Goal: Book appointment/travel/reservation

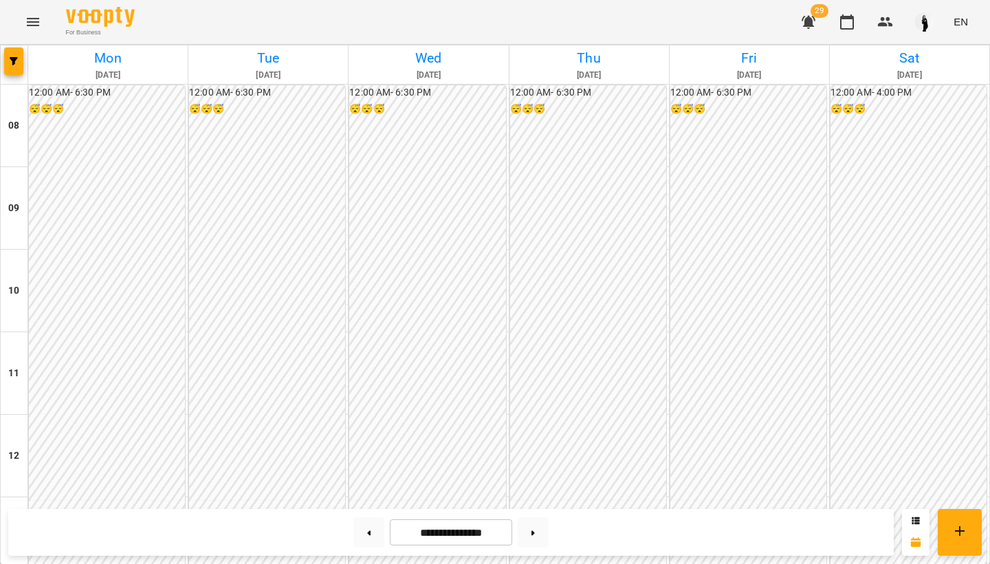
scroll to position [654, 0]
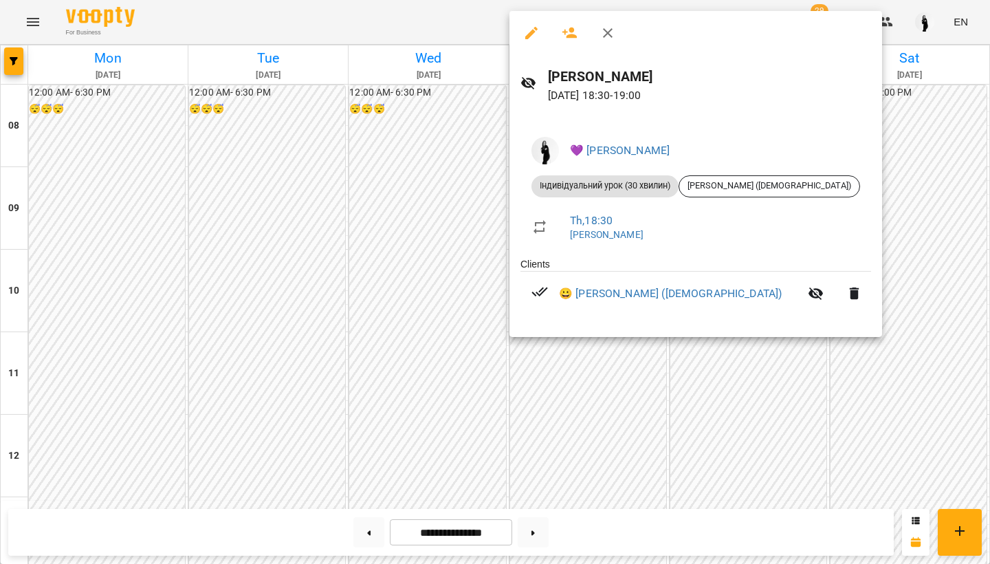
click at [577, 351] on div at bounding box center [495, 282] width 990 height 564
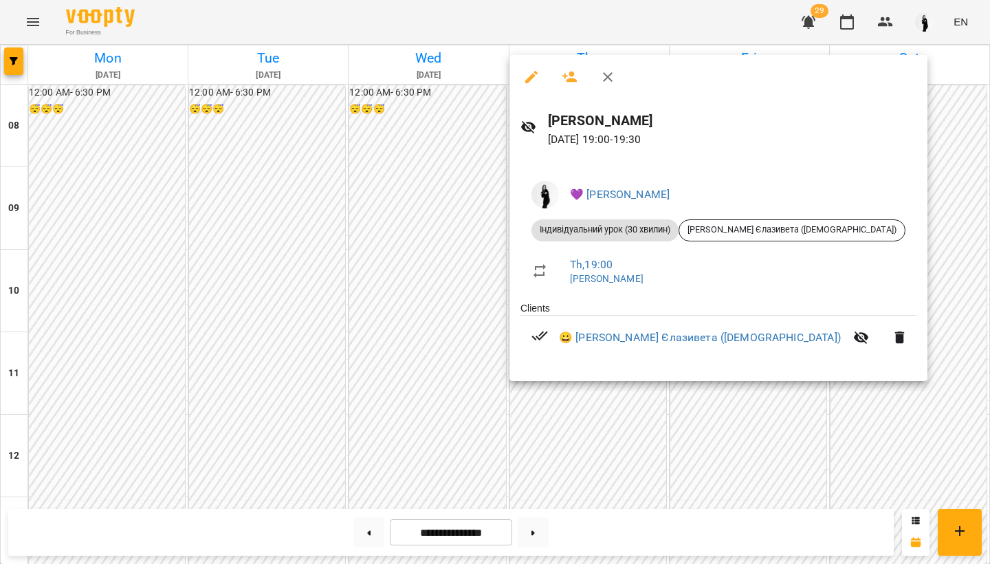
click at [579, 399] on div at bounding box center [495, 282] width 990 height 564
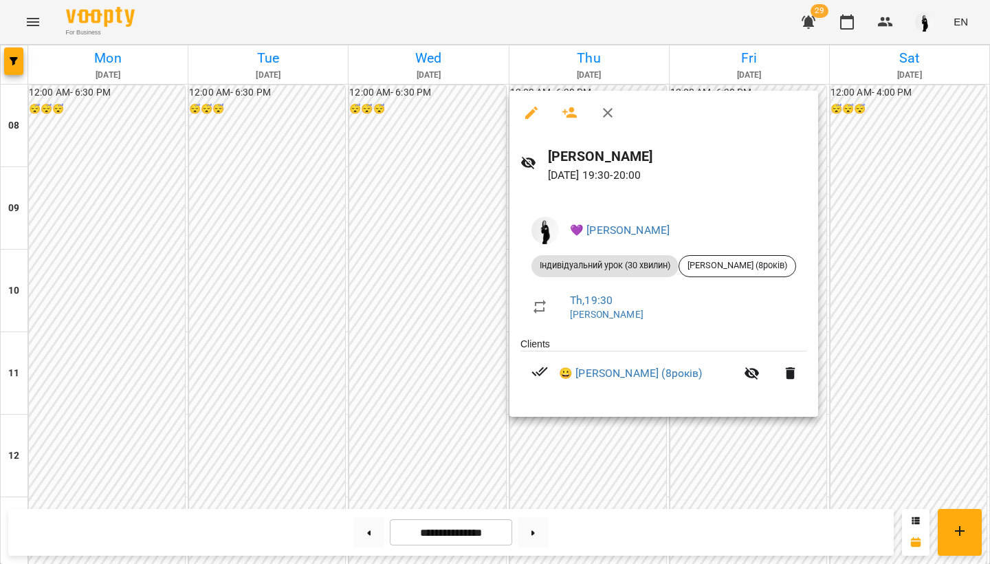
click at [583, 423] on div at bounding box center [495, 282] width 990 height 564
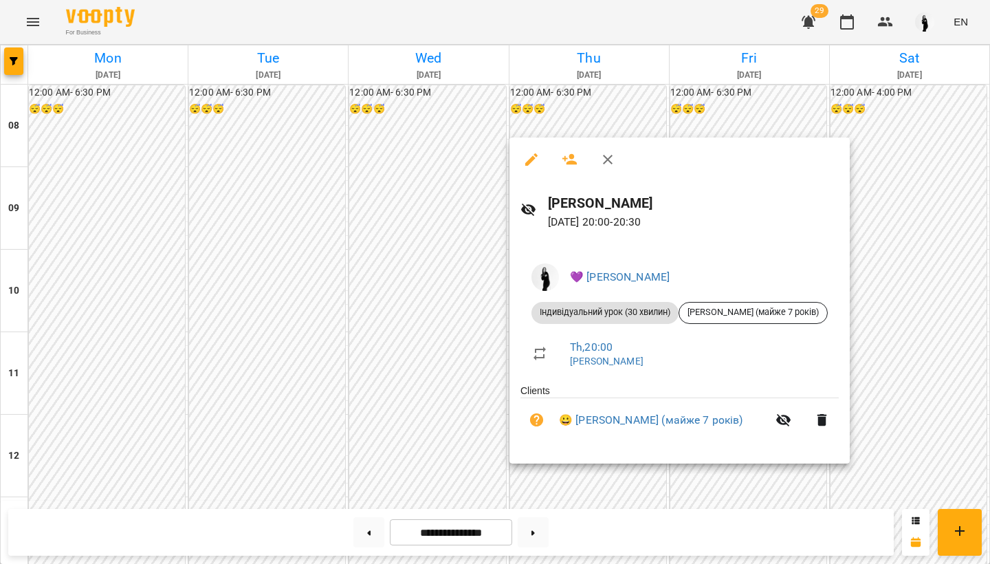
click at [588, 467] on div at bounding box center [495, 282] width 990 height 564
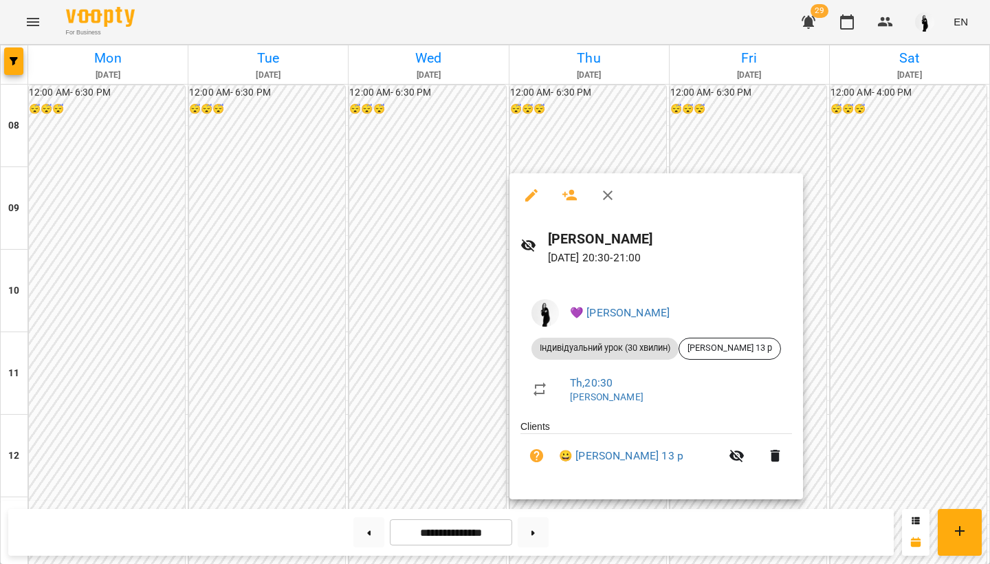
click at [604, 509] on div at bounding box center [495, 282] width 990 height 564
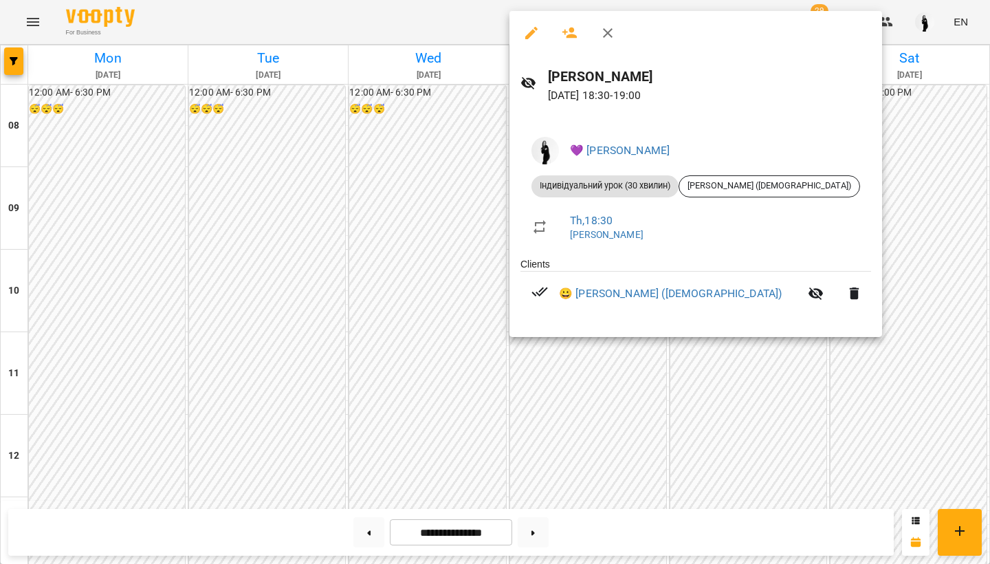
click at [577, 374] on div at bounding box center [495, 282] width 990 height 564
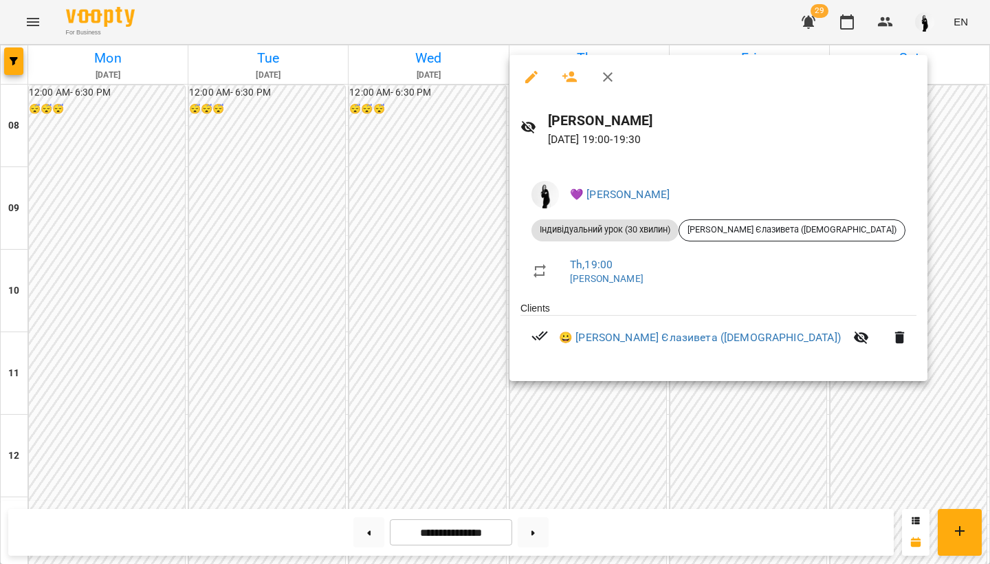
click at [586, 469] on div at bounding box center [495, 282] width 990 height 564
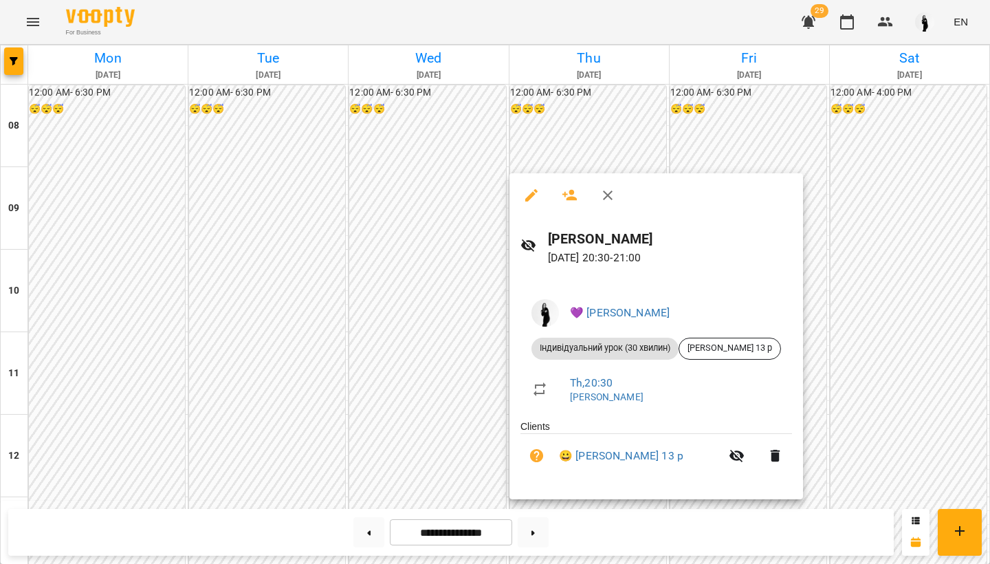
click at [463, 241] on div at bounding box center [495, 282] width 990 height 564
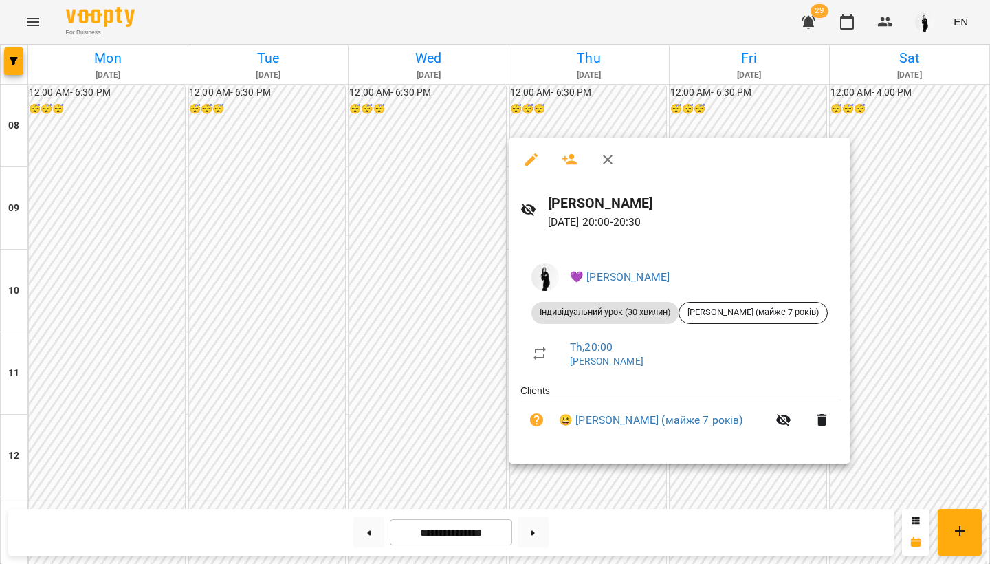
click at [490, 320] on div at bounding box center [495, 282] width 990 height 564
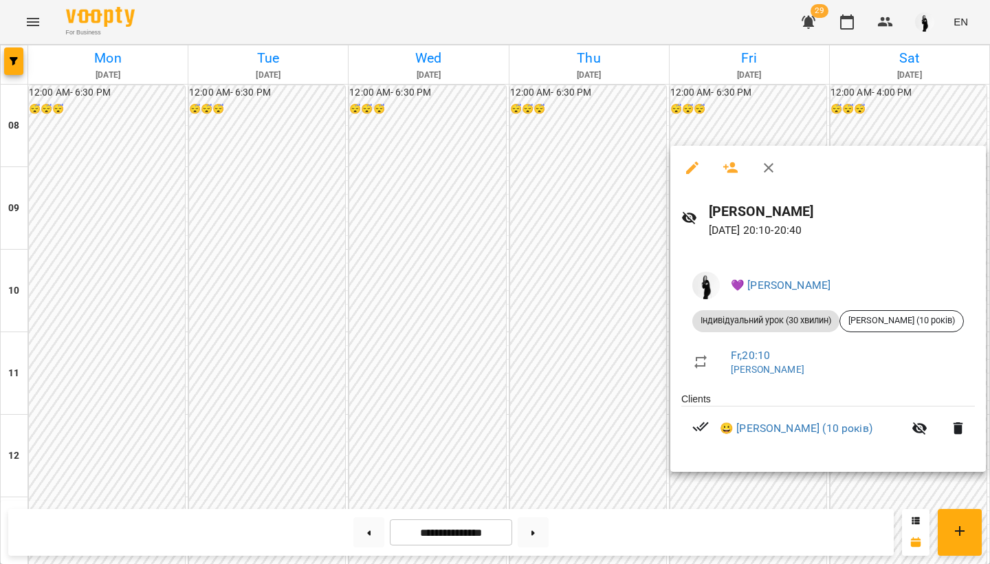
click at [743, 496] on div at bounding box center [495, 282] width 990 height 564
